Goal: Task Accomplishment & Management: Use online tool/utility

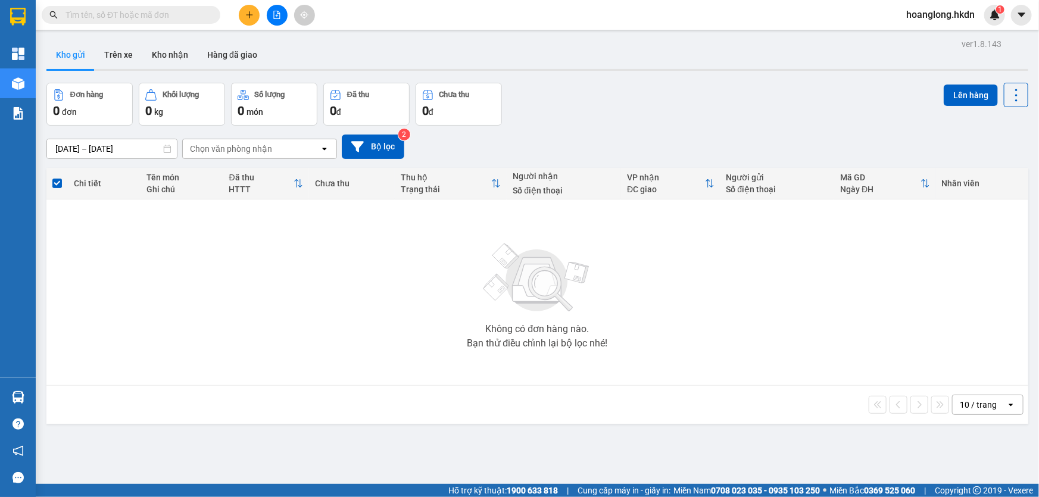
click at [248, 14] on icon "plus" at bounding box center [249, 15] width 8 height 8
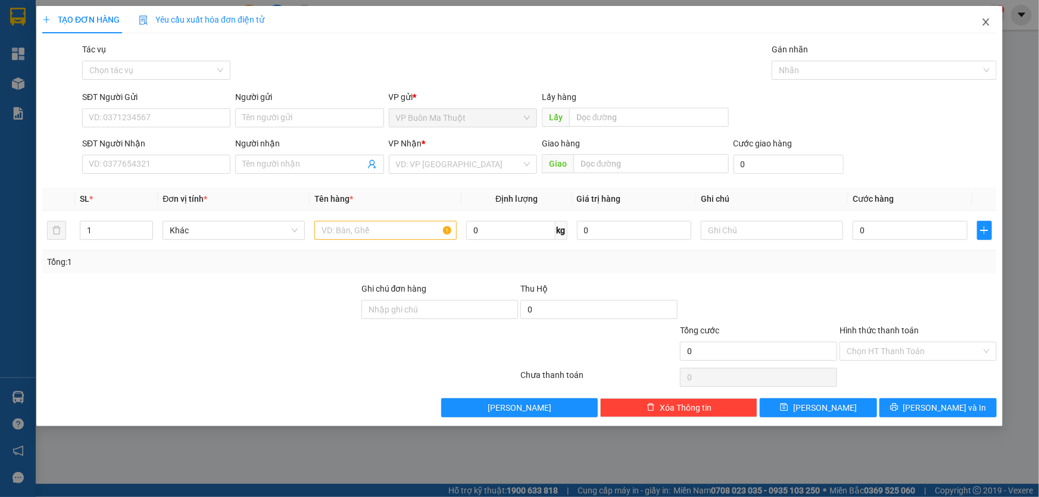
click at [988, 23] on icon "close" at bounding box center [987, 22] width 10 height 10
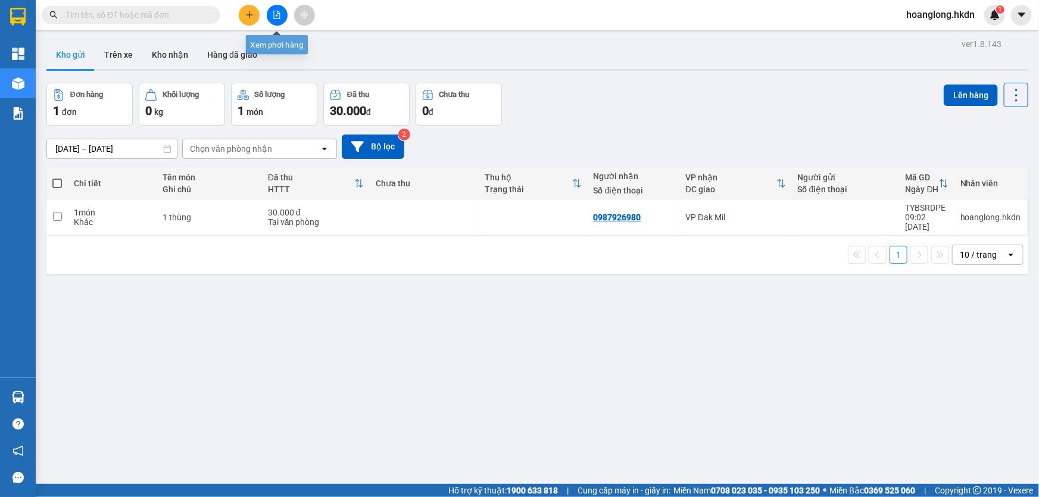
click at [274, 17] on icon "file-add" at bounding box center [277, 15] width 7 height 8
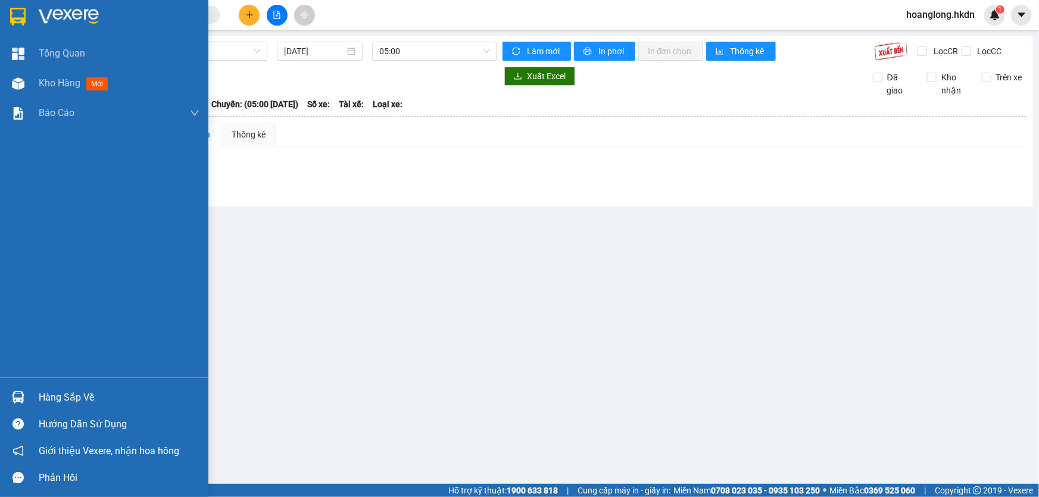
click at [24, 17] on img at bounding box center [17, 17] width 15 height 18
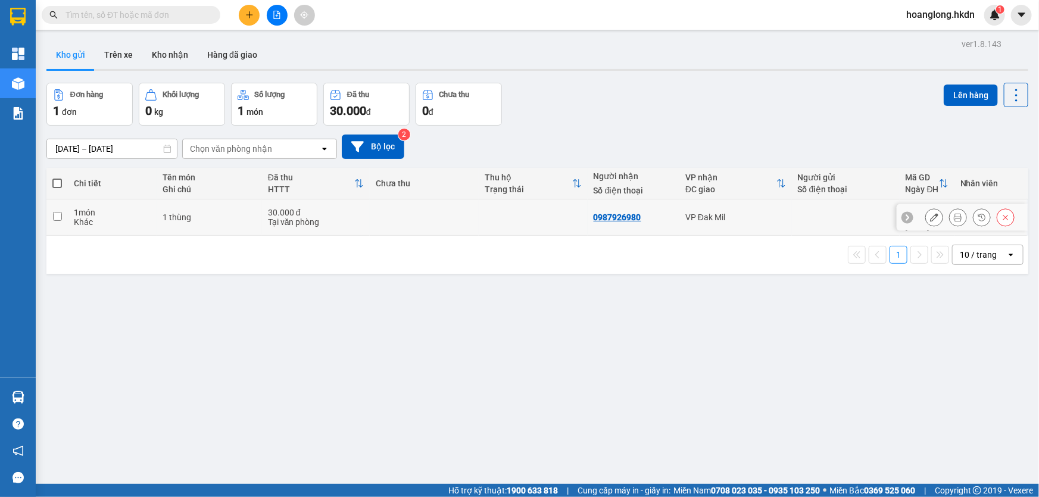
click at [505, 212] on td at bounding box center [533, 218] width 109 height 36
checkbox input "true"
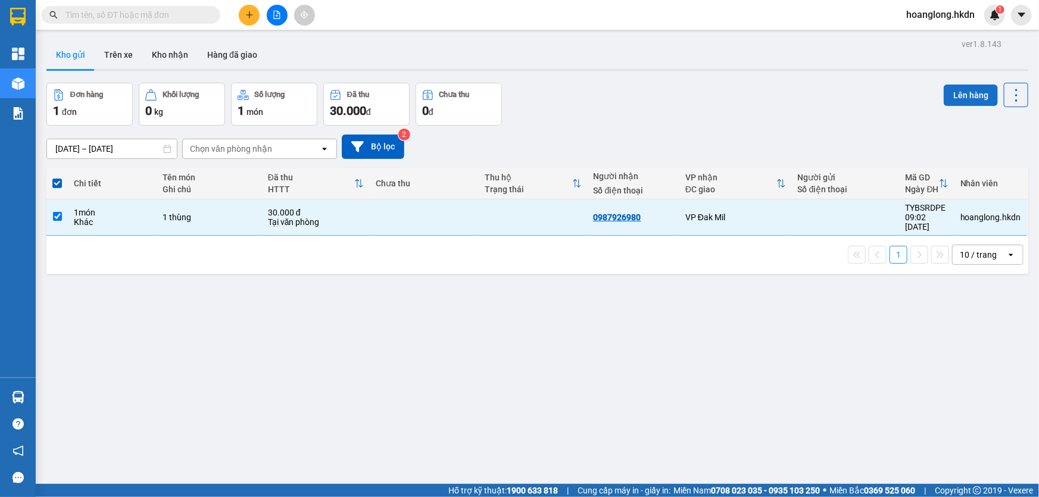
click at [953, 95] on button "Lên hàng" at bounding box center [971, 95] width 54 height 21
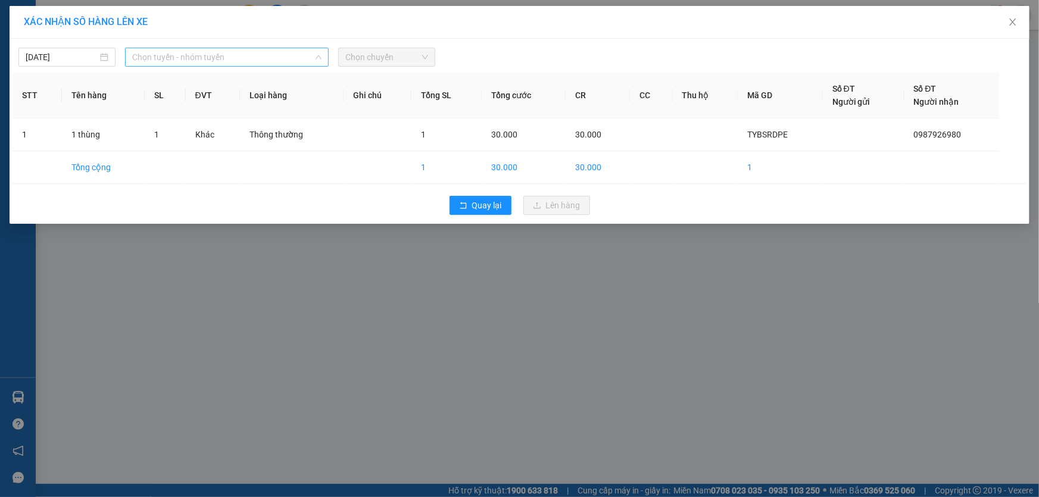
click at [240, 55] on span "Chọn tuyến - nhóm tuyến" at bounding box center [226, 57] width 189 height 18
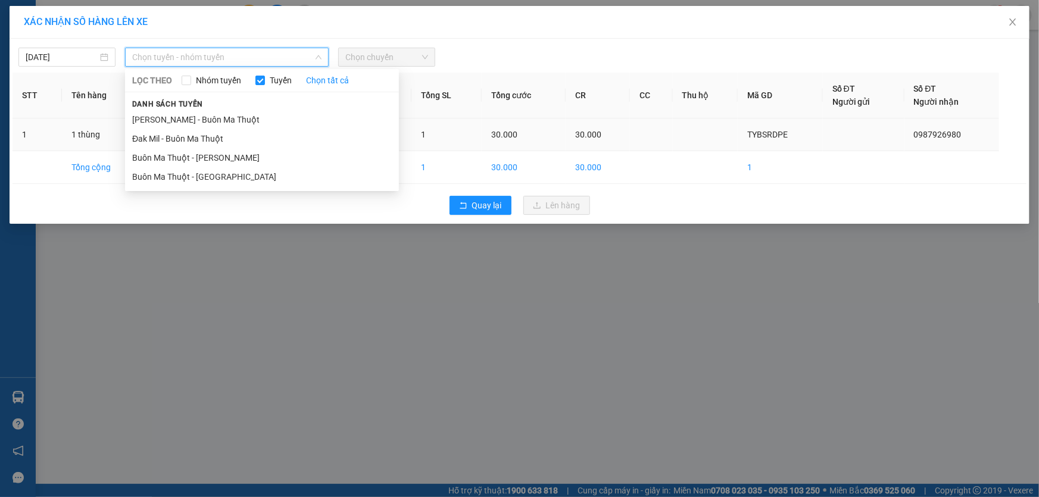
drag, startPoint x: 224, startPoint y: 156, endPoint x: 244, endPoint y: 145, distance: 23.2
click at [224, 157] on li "Buôn Ma Thuột - [PERSON_NAME]" at bounding box center [262, 157] width 274 height 19
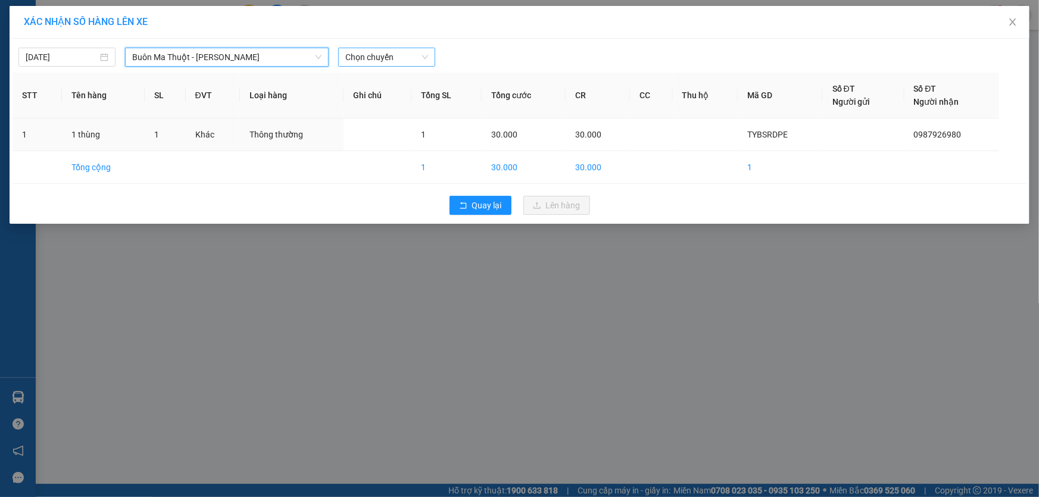
click at [375, 52] on span "Chọn chuyến" at bounding box center [386, 57] width 83 height 18
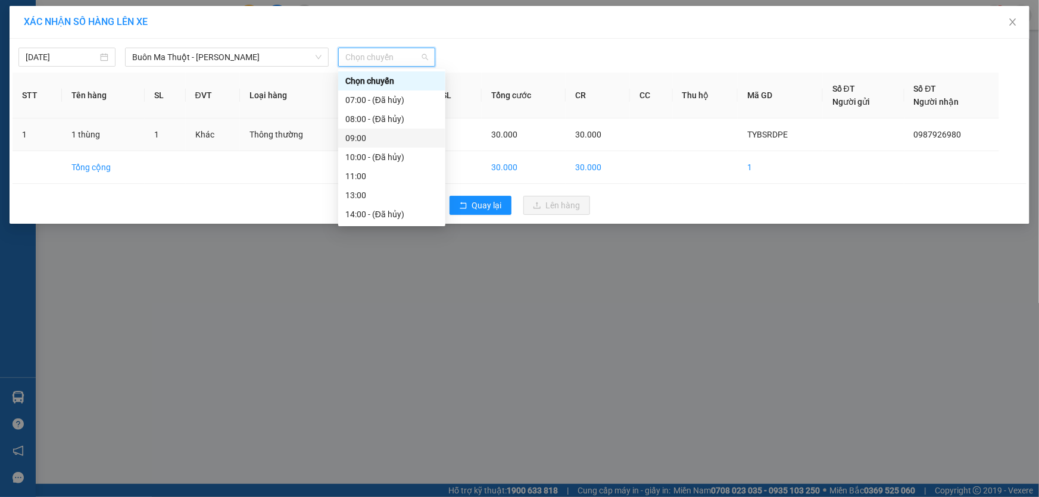
click at [366, 136] on div "09:00" at bounding box center [391, 138] width 93 height 13
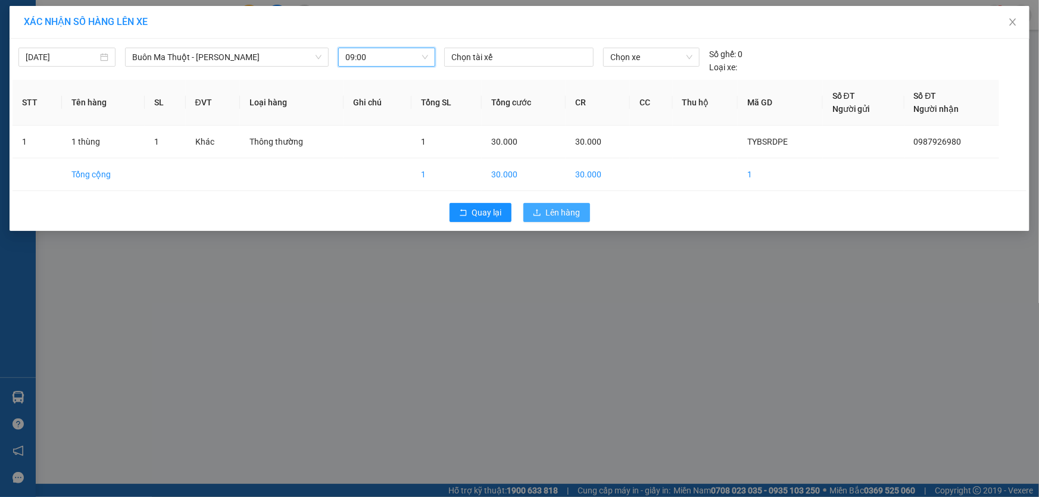
click at [559, 216] on span "Lên hàng" at bounding box center [563, 212] width 35 height 13
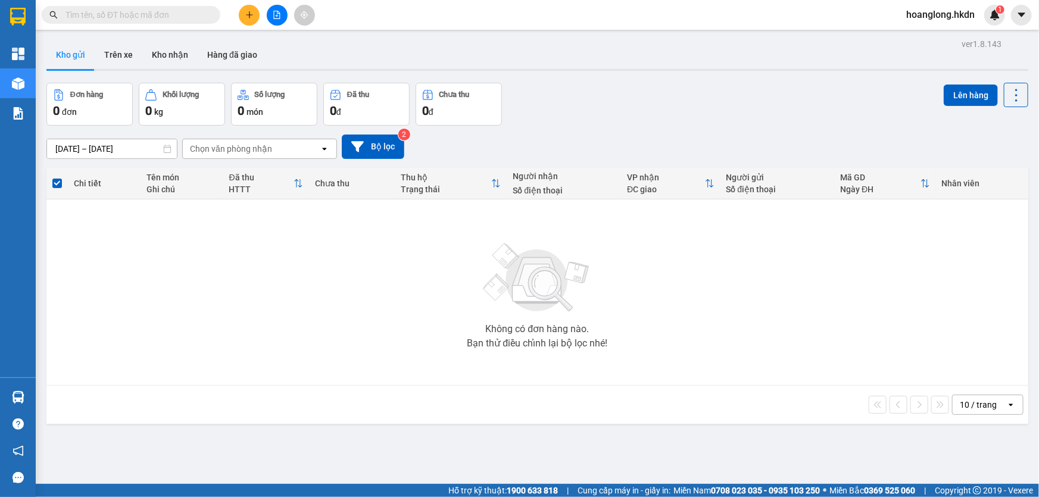
click at [246, 11] on icon "plus" at bounding box center [249, 15] width 8 height 8
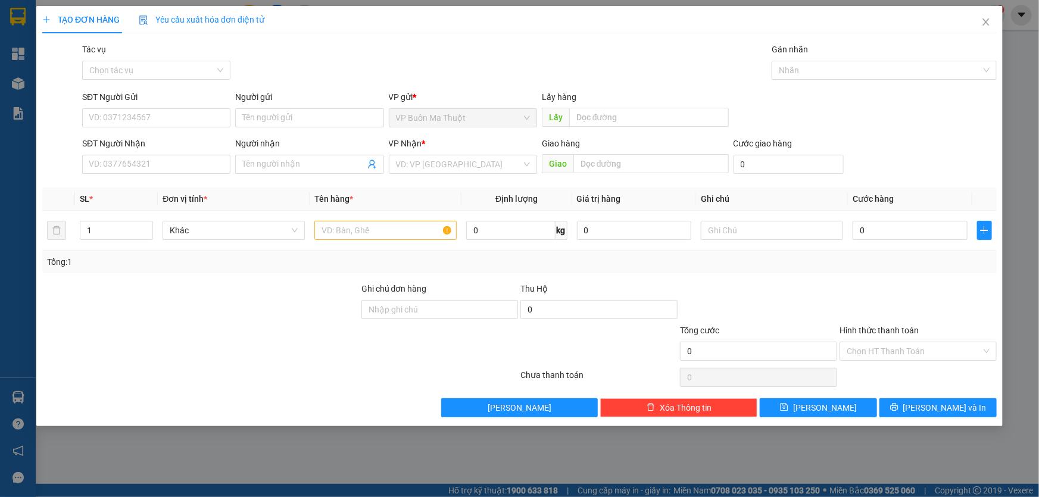
click at [170, 155] on div "SĐT Người Nhận" at bounding box center [156, 146] width 148 height 18
click at [147, 167] on input "SĐT Người Nhận" at bounding box center [156, 164] width 148 height 19
type input "0769581617"
click at [416, 163] on input "search" at bounding box center [459, 164] width 126 height 18
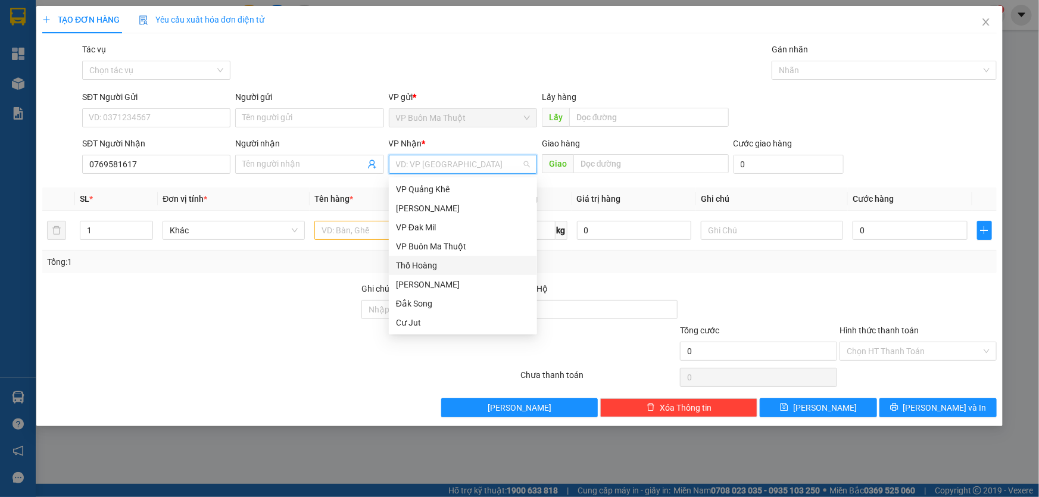
click at [448, 265] on div "Thổ Hoàng" at bounding box center [463, 265] width 134 height 13
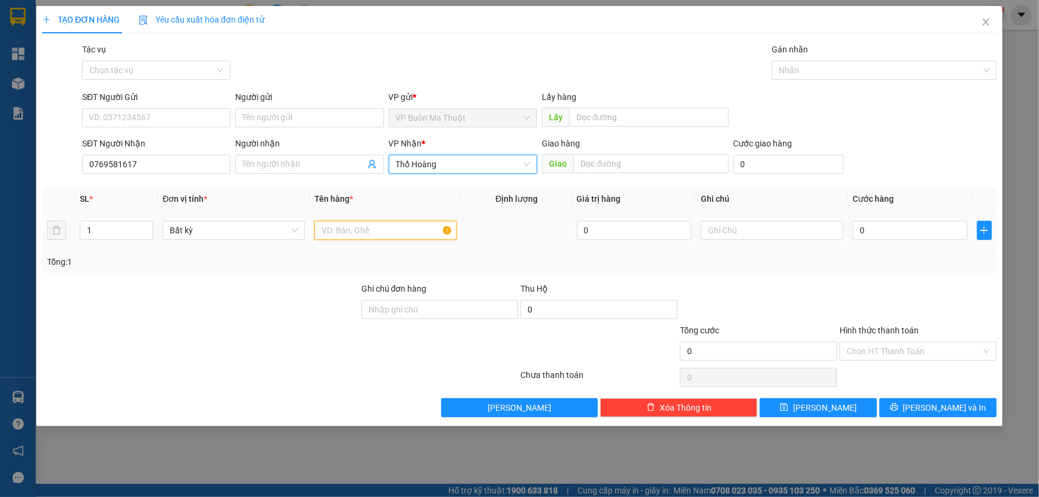
click at [387, 228] on input "text" at bounding box center [385, 230] width 142 height 19
type input "thùng xốp crgtn"
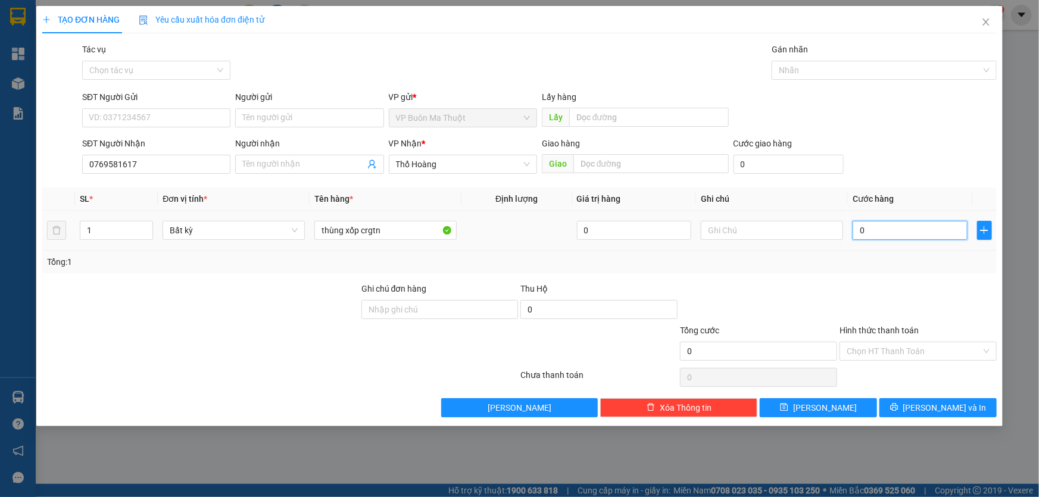
click at [894, 228] on input "0" at bounding box center [910, 230] width 115 height 19
type input "6"
type input "60"
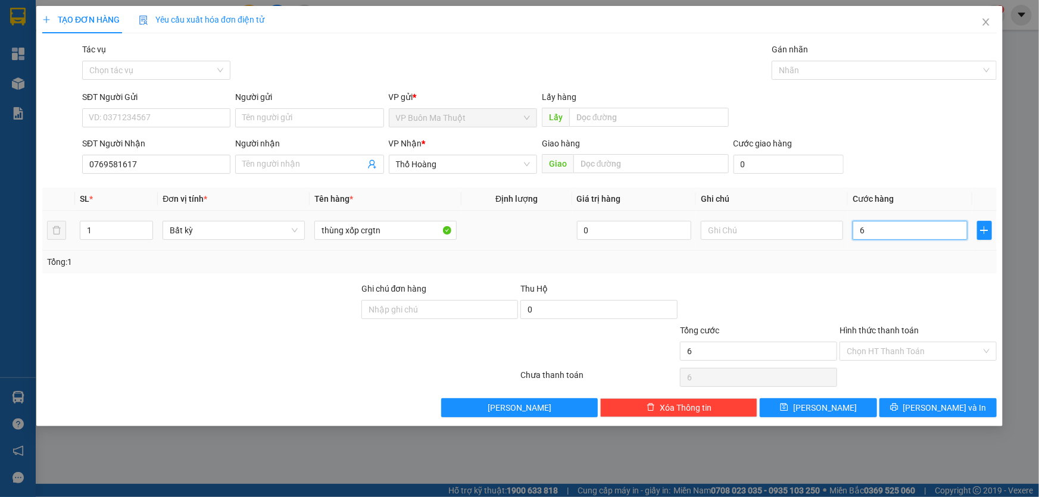
type input "60"
type input "600"
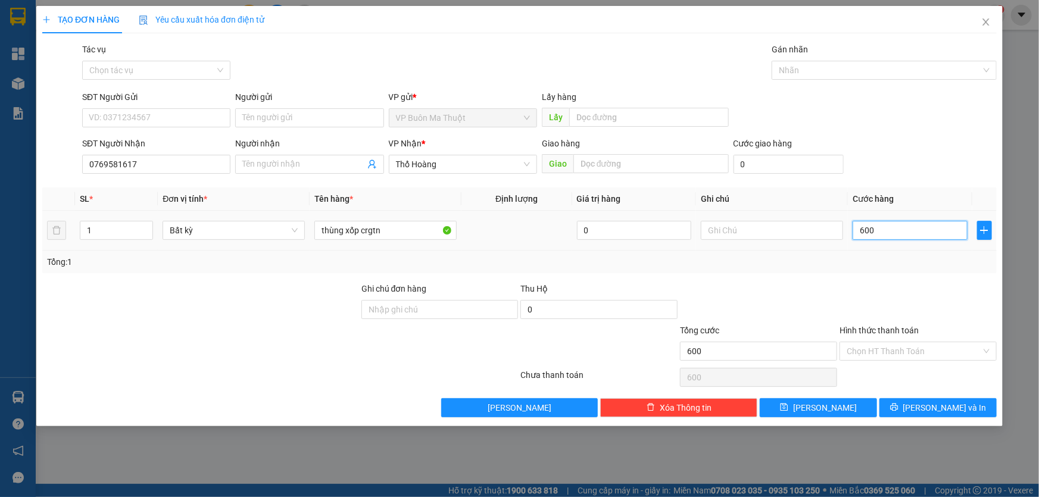
type input "6.000"
type input "60.000"
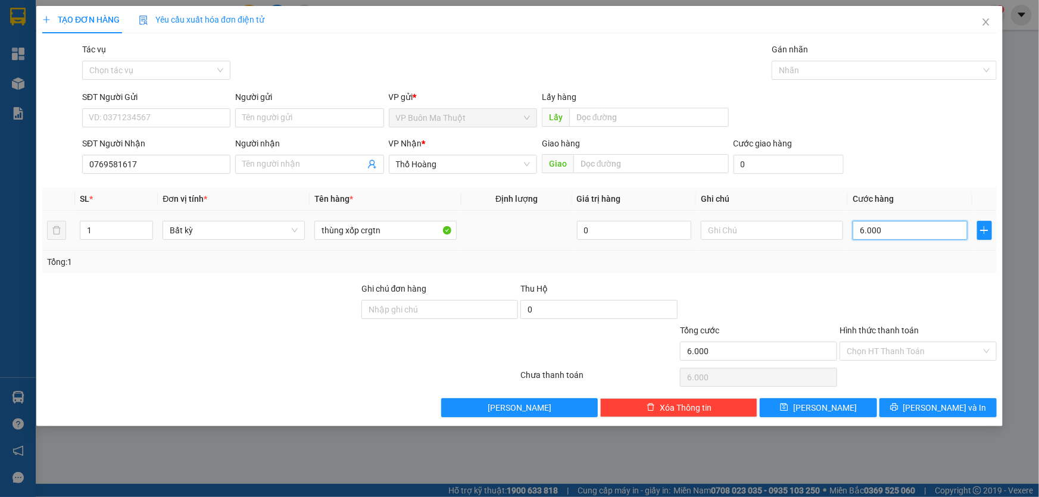
type input "60.000"
click at [882, 347] on input "Hình thức thanh toán" at bounding box center [914, 351] width 135 height 18
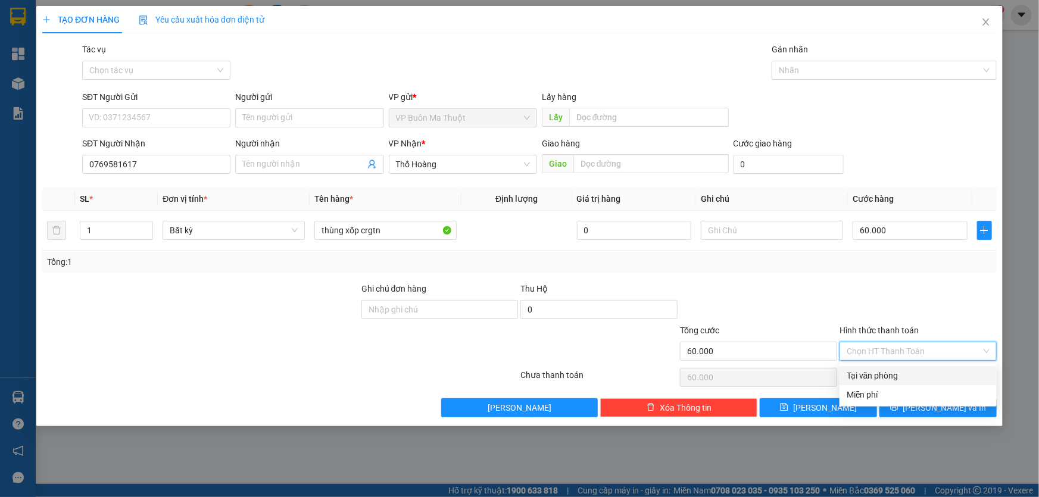
click at [876, 375] on div "Tại văn phòng" at bounding box center [918, 375] width 143 height 13
type input "0"
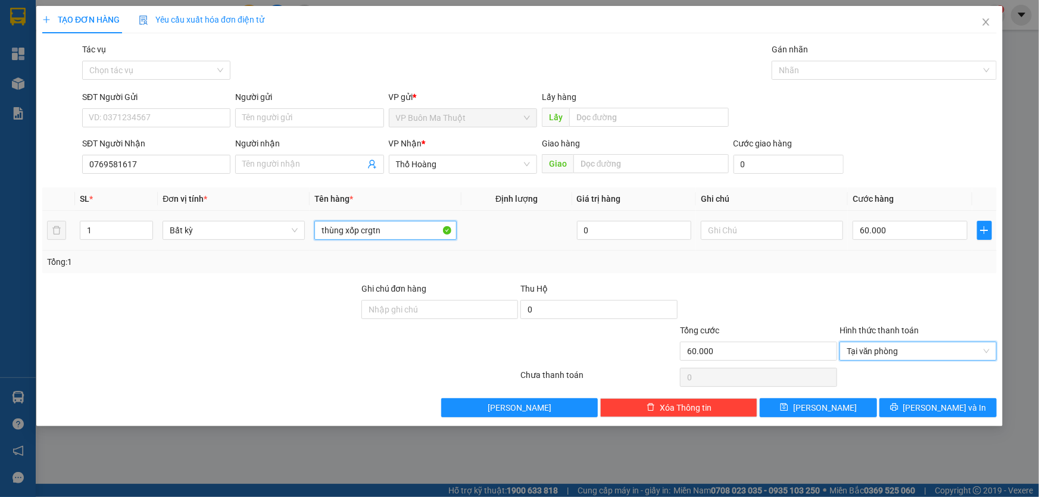
click at [396, 232] on input "thùng xốp crgtn" at bounding box center [385, 230] width 142 height 19
type input "thùng xốp crgtn ckty"
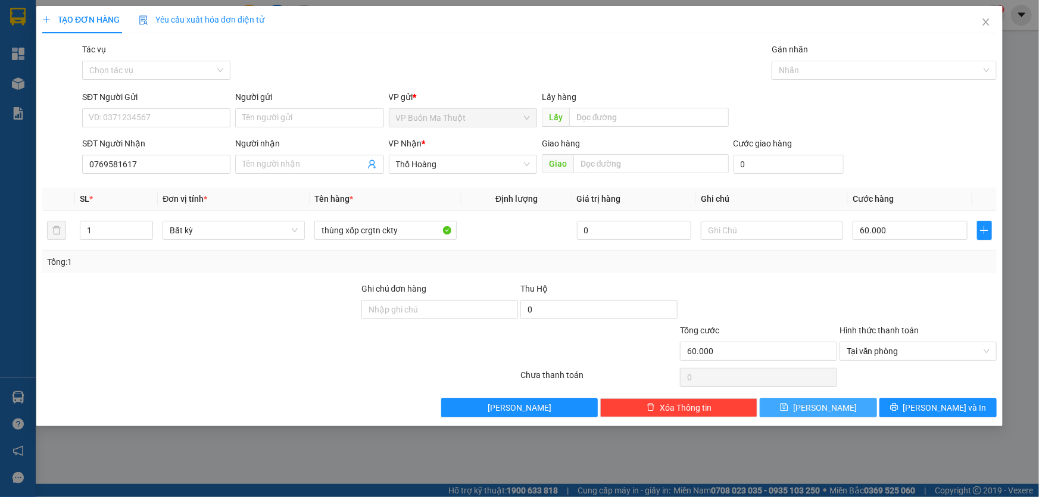
click at [793, 410] on button "[PERSON_NAME]" at bounding box center [818, 407] width 117 height 19
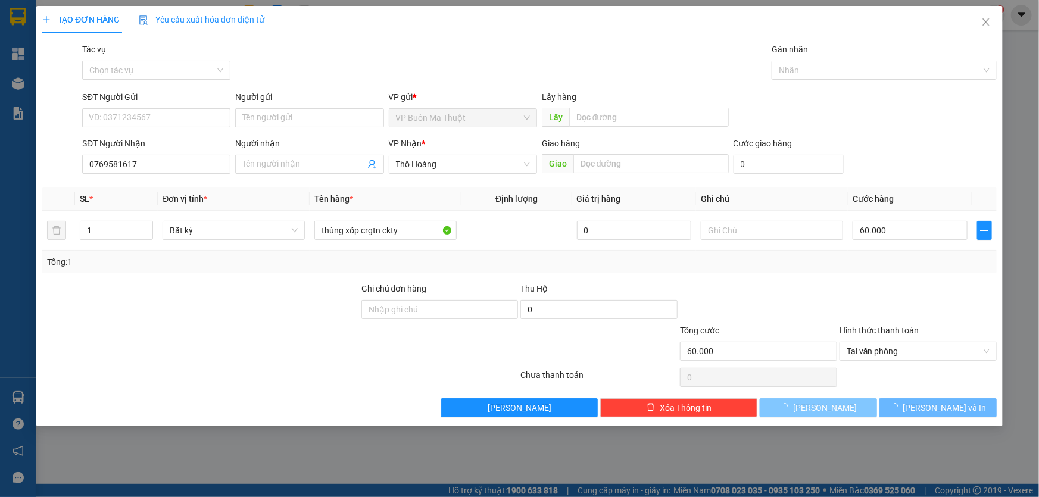
type input "0"
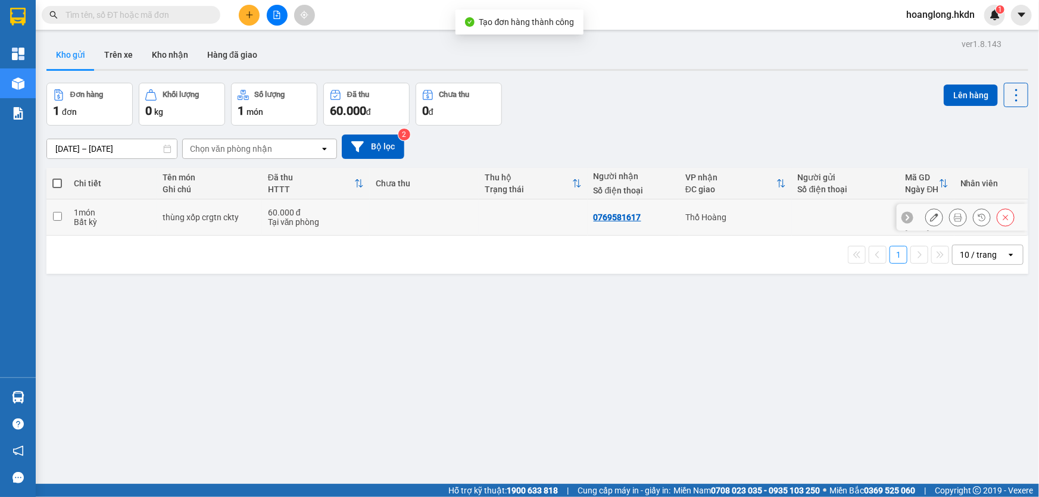
click at [248, 223] on td "thùng xốp crgtn ckty" at bounding box center [209, 218] width 105 height 36
checkbox input "true"
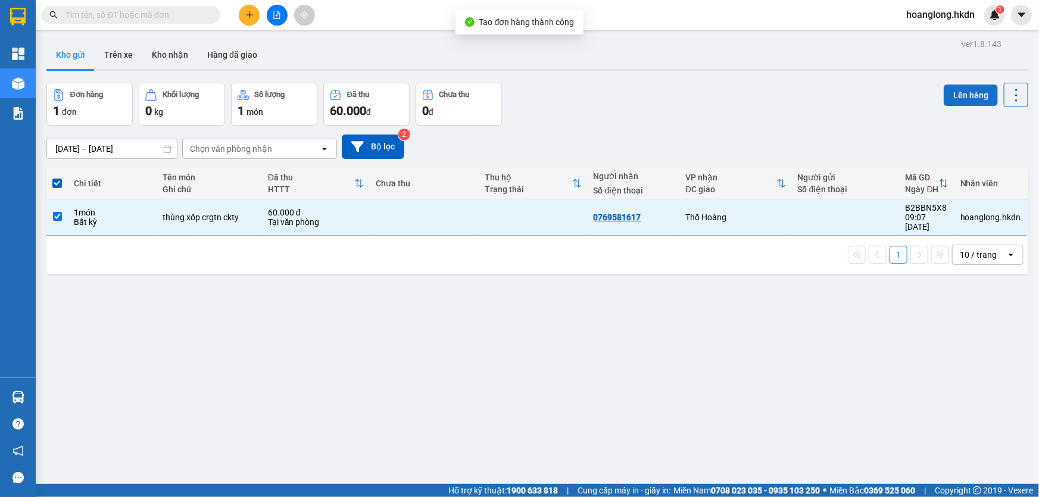
click at [967, 95] on button "Lên hàng" at bounding box center [971, 95] width 54 height 21
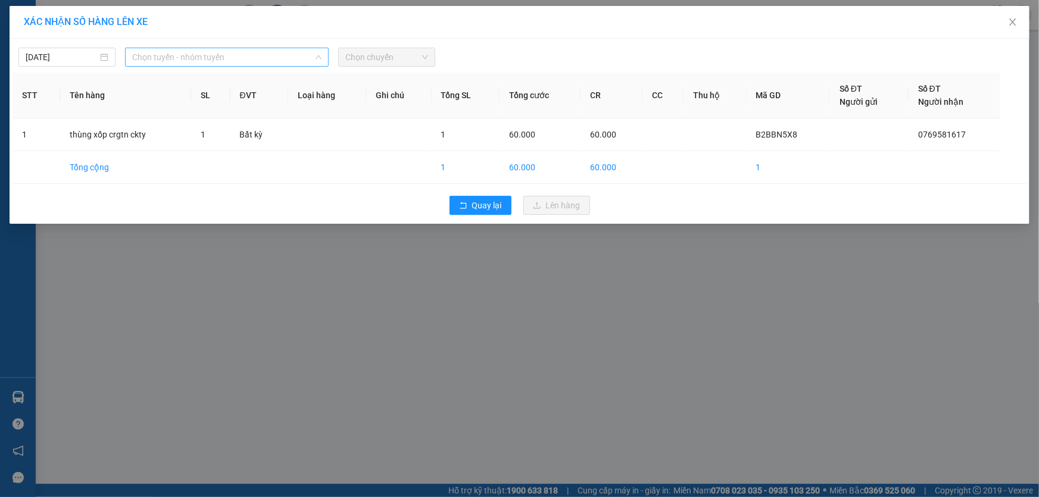
click at [246, 49] on span "Chọn tuyến - nhóm tuyến" at bounding box center [226, 57] width 189 height 18
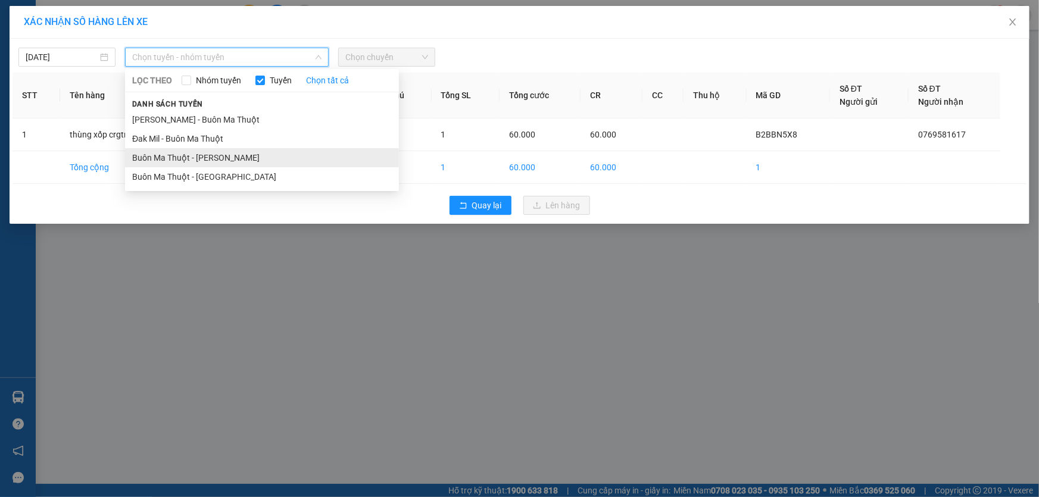
click at [216, 158] on li "Buôn Ma Thuột - [PERSON_NAME]" at bounding box center [262, 157] width 274 height 19
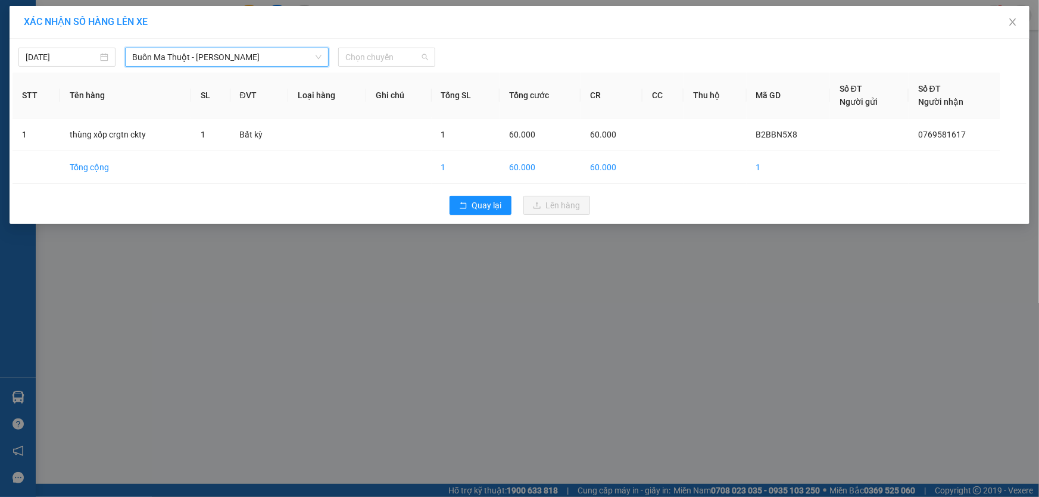
drag, startPoint x: 390, startPoint y: 61, endPoint x: 391, endPoint y: 105, distance: 43.5
click at [391, 61] on span "Chọn chuyến" at bounding box center [386, 57] width 83 height 18
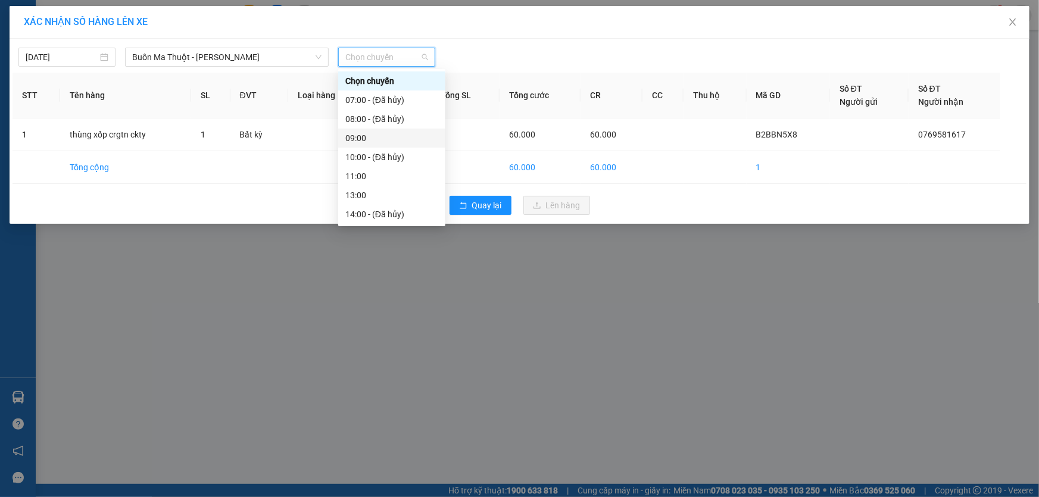
click at [372, 139] on div "09:00" at bounding box center [391, 138] width 93 height 13
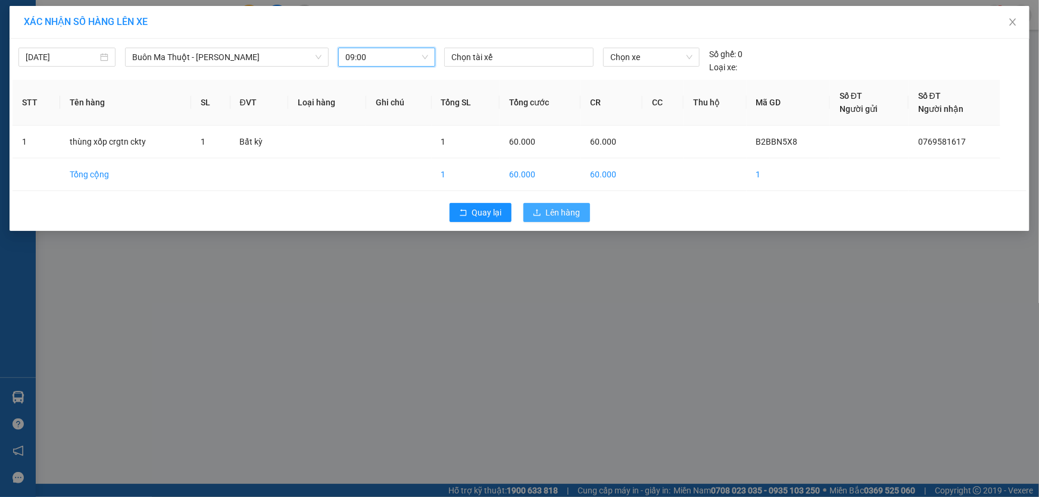
click at [565, 217] on span "Lên hàng" at bounding box center [563, 212] width 35 height 13
